Goal: Find specific page/section: Find specific page/section

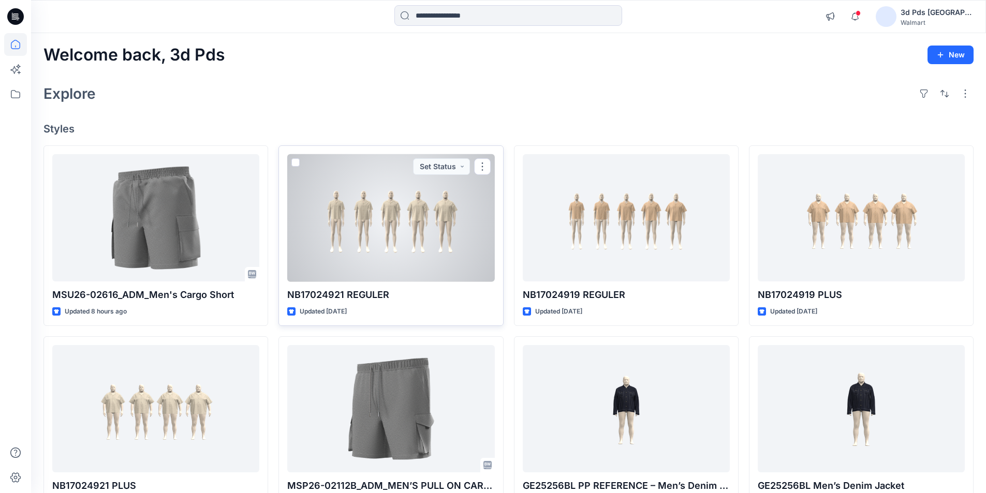
click at [449, 197] on div at bounding box center [390, 218] width 207 height 128
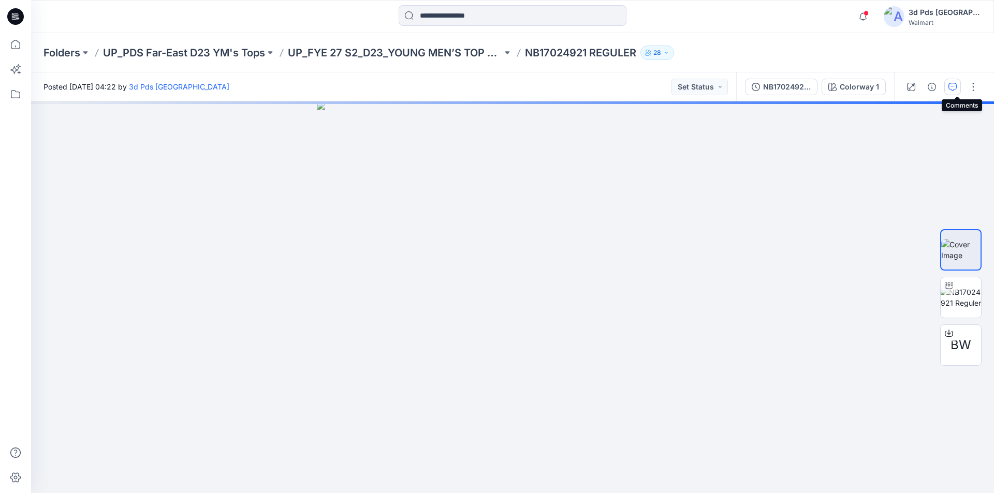
click at [957, 85] on icon "button" at bounding box center [953, 87] width 8 height 8
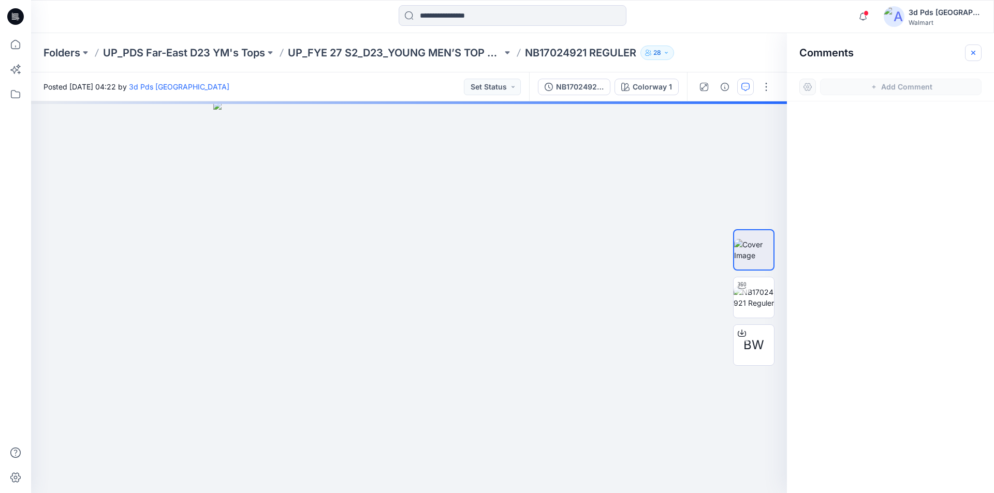
click at [971, 54] on icon "button" at bounding box center [973, 53] width 8 height 8
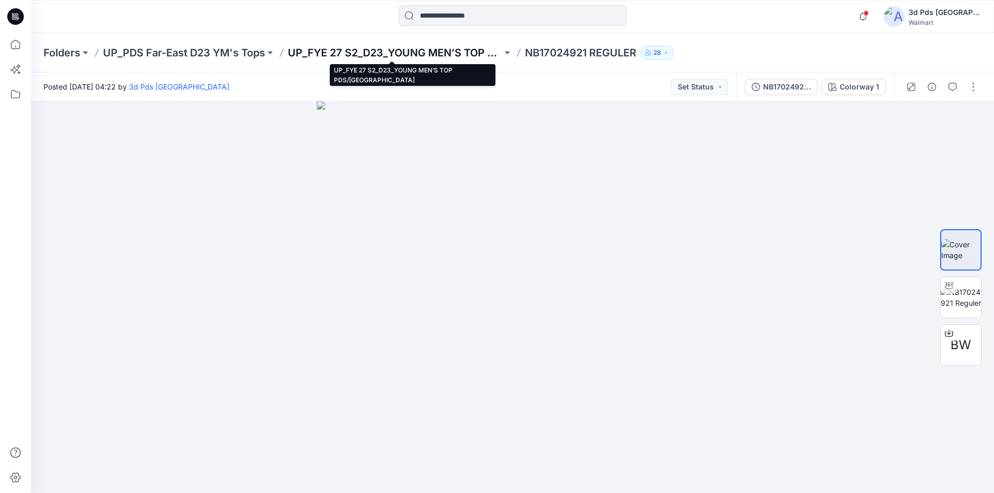
click at [435, 51] on p "UP_FYE 27 S2_D23_YOUNG MEN’S TOP PDS/[GEOGRAPHIC_DATA]" at bounding box center [395, 53] width 214 height 14
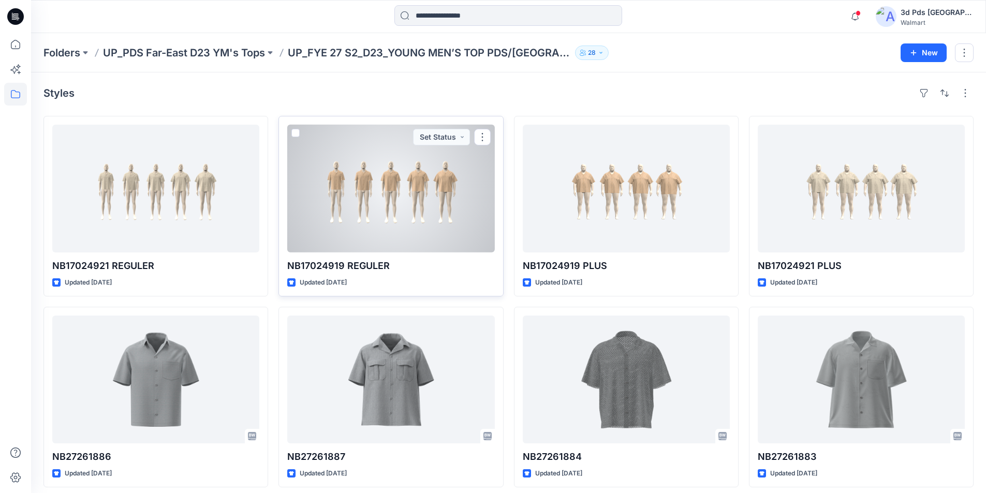
click at [419, 186] on div at bounding box center [390, 189] width 207 height 128
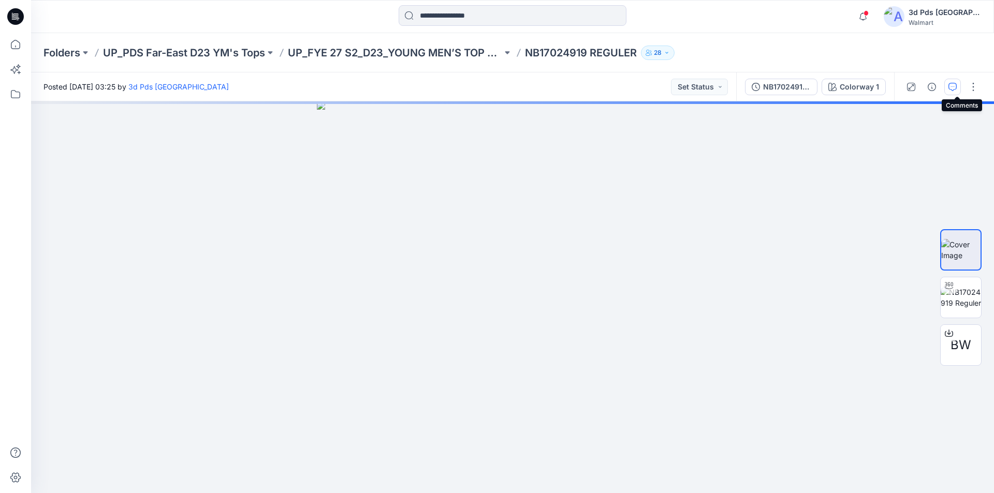
click at [956, 86] on icon "button" at bounding box center [953, 87] width 8 height 8
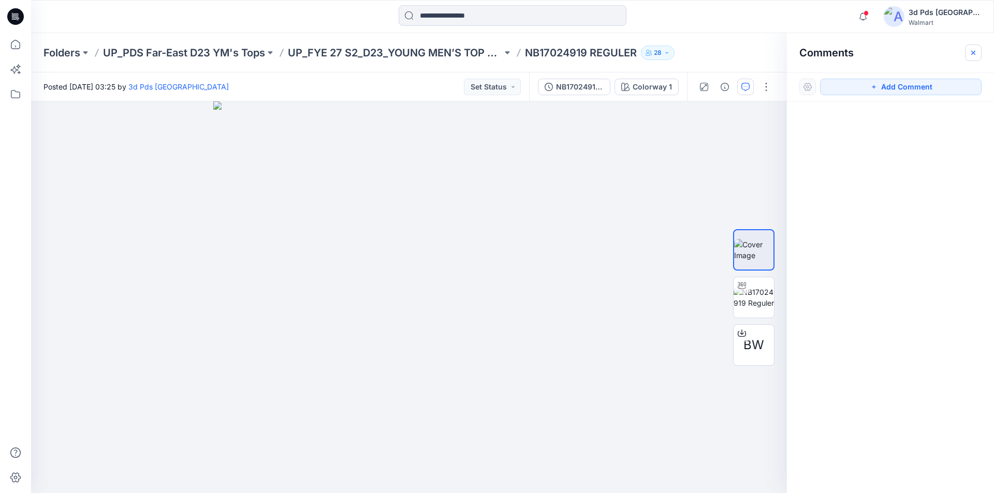
click at [977, 51] on button "button" at bounding box center [973, 53] width 17 height 17
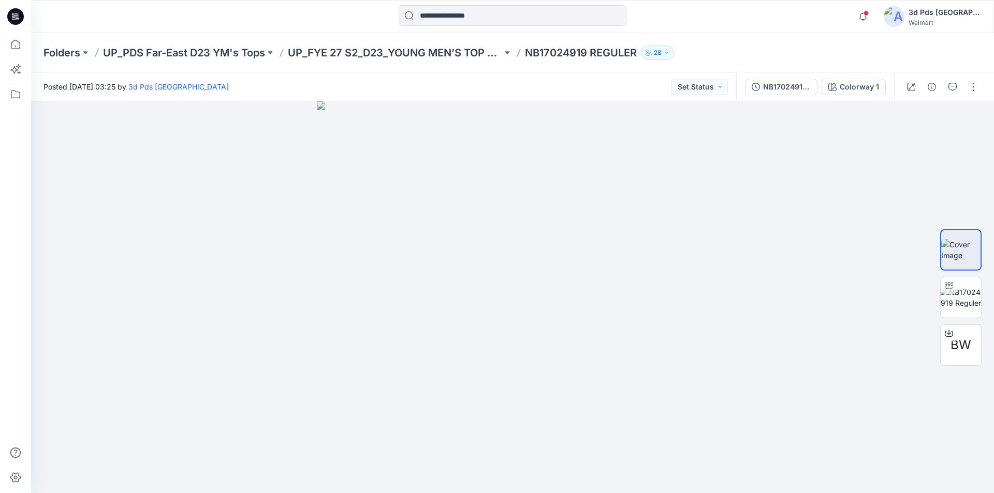
click at [19, 17] on icon at bounding box center [17, 17] width 4 height 1
